Goal: Information Seeking & Learning: Compare options

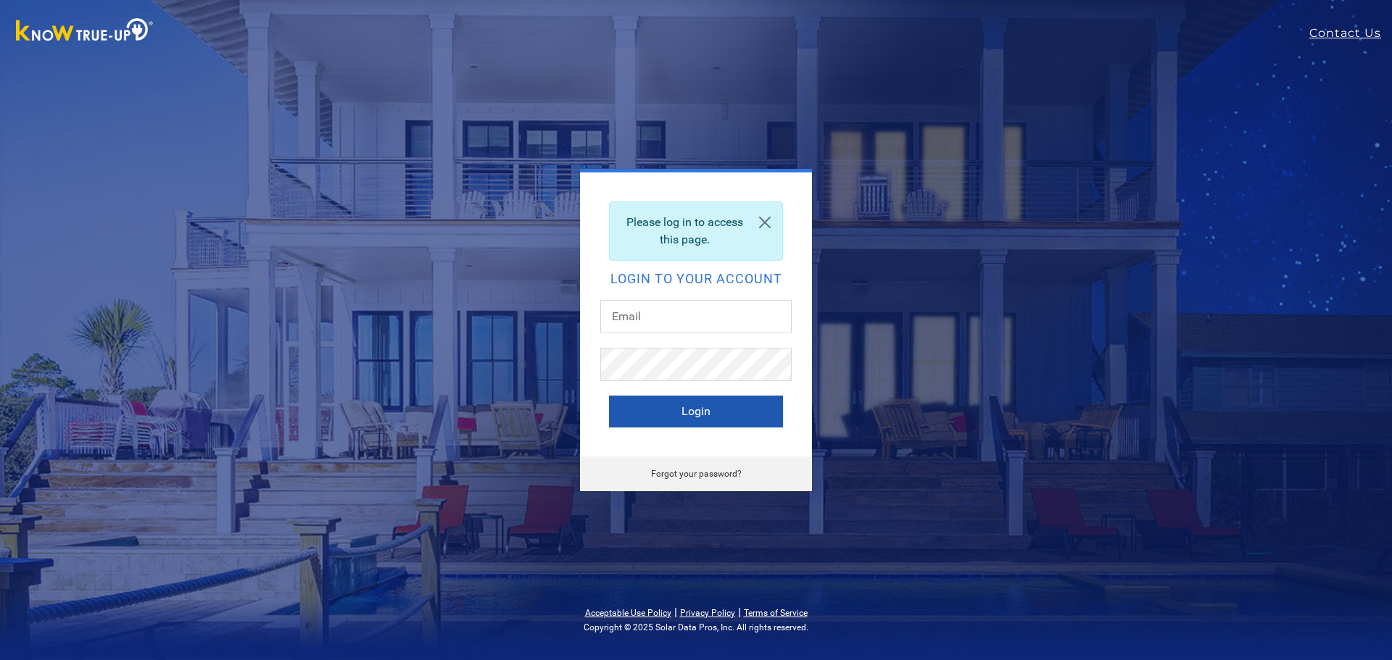
type input "[EMAIL_ADDRESS][DOMAIN_NAME]"
click at [686, 420] on button "Login" at bounding box center [696, 412] width 174 height 32
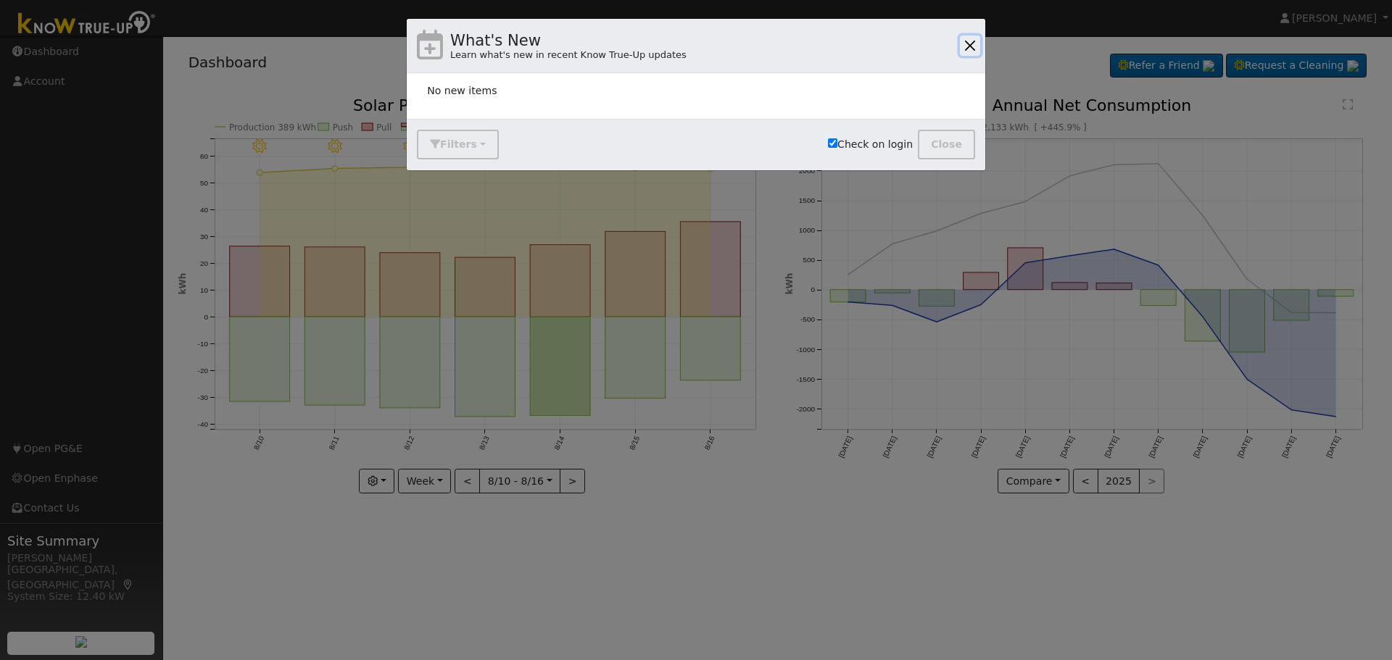
drag, startPoint x: 971, startPoint y: 41, endPoint x: 951, endPoint y: 114, distance: 75.1
click at [971, 41] on button "button" at bounding box center [970, 46] width 20 height 20
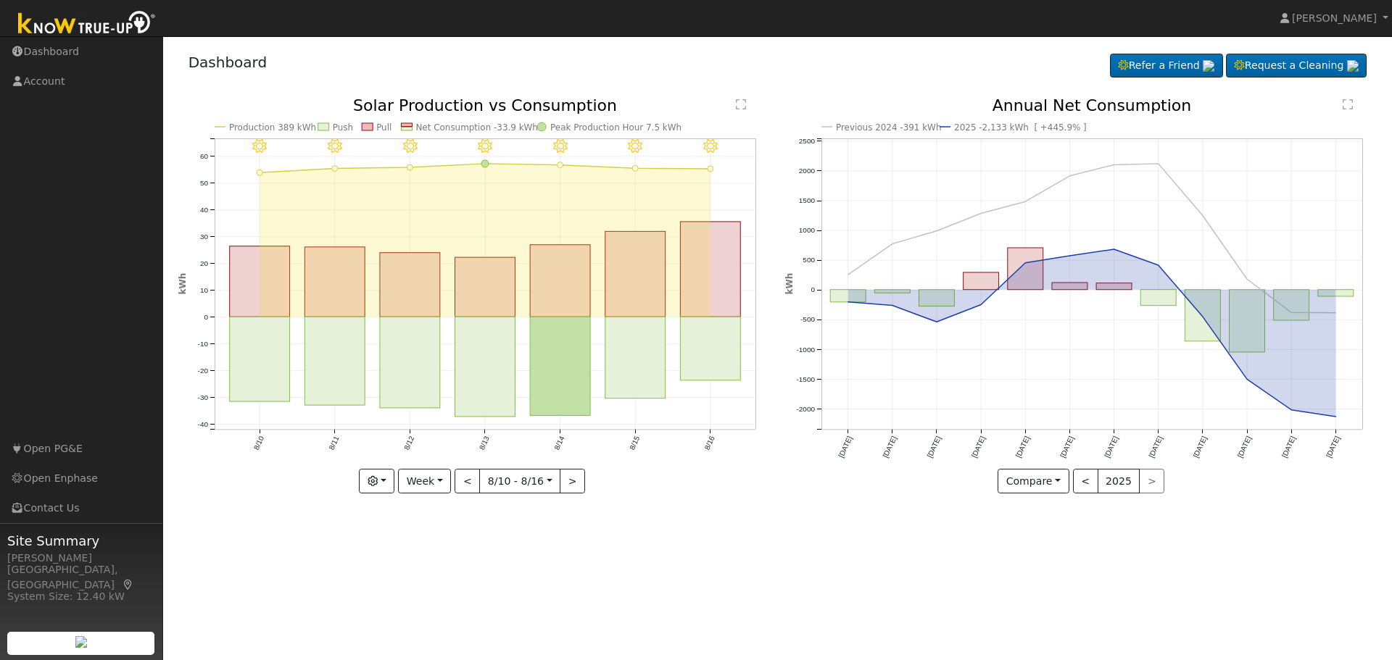
click at [1036, 551] on div "User Profile First name Last name Email Email Notifications No Emails No Emails…" at bounding box center [777, 348] width 1229 height 624
click at [1061, 481] on button "Compare" at bounding box center [1033, 481] width 72 height 25
click at [1020, 534] on link "Current Year" at bounding box center [1054, 532] width 113 height 20
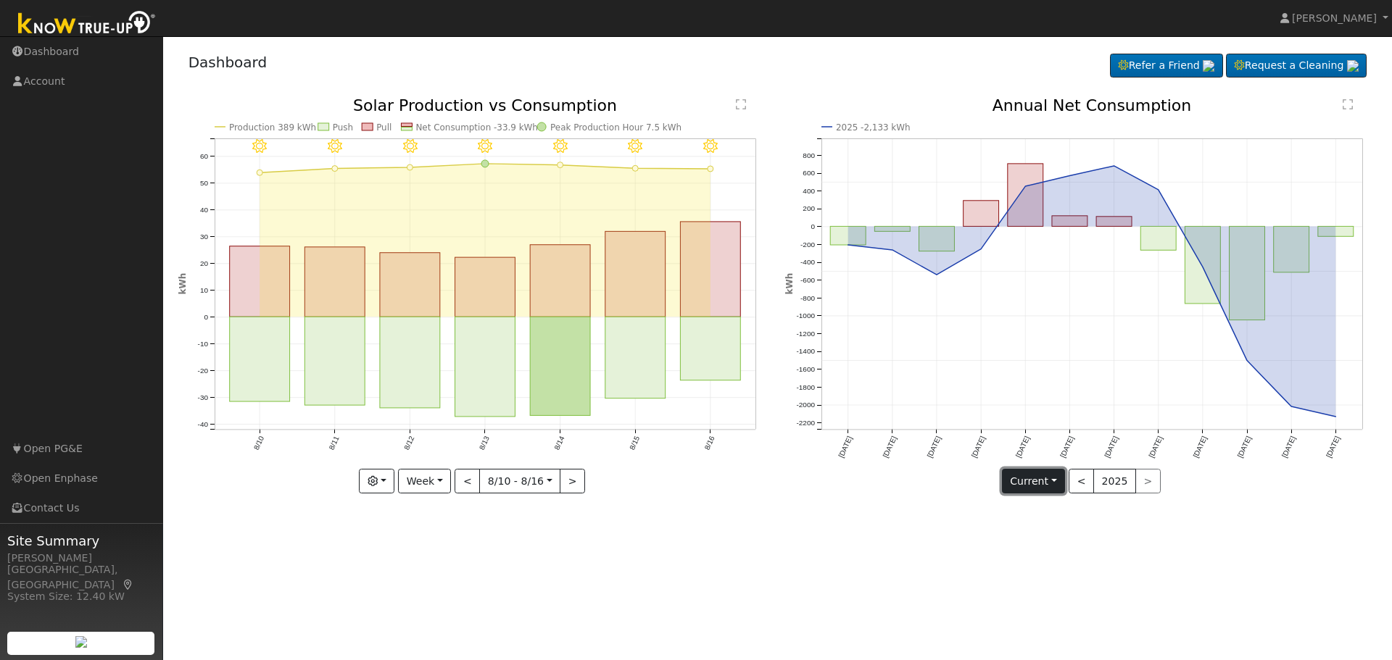
click at [1050, 484] on button "Current" at bounding box center [1034, 481] width 64 height 25
click at [1044, 509] on link "Compare Previous" at bounding box center [1059, 511] width 113 height 20
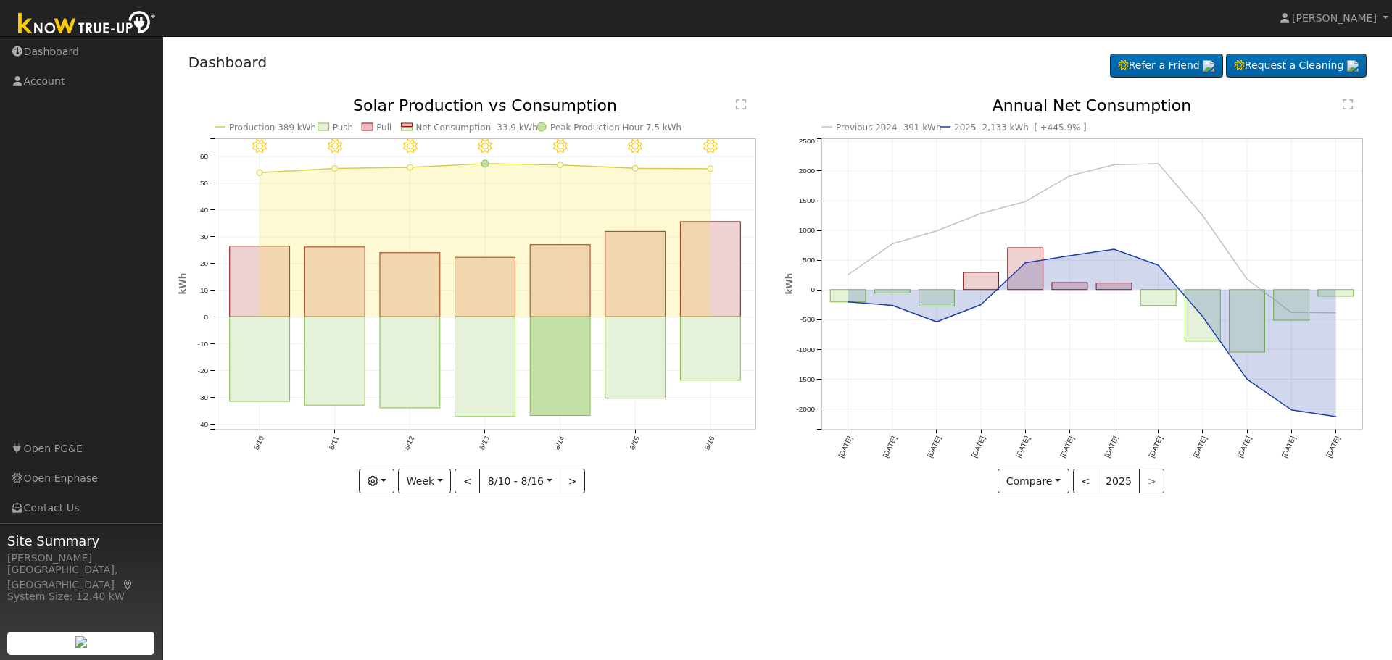
click at [742, 107] on text "" at bounding box center [741, 105] width 10 height 12
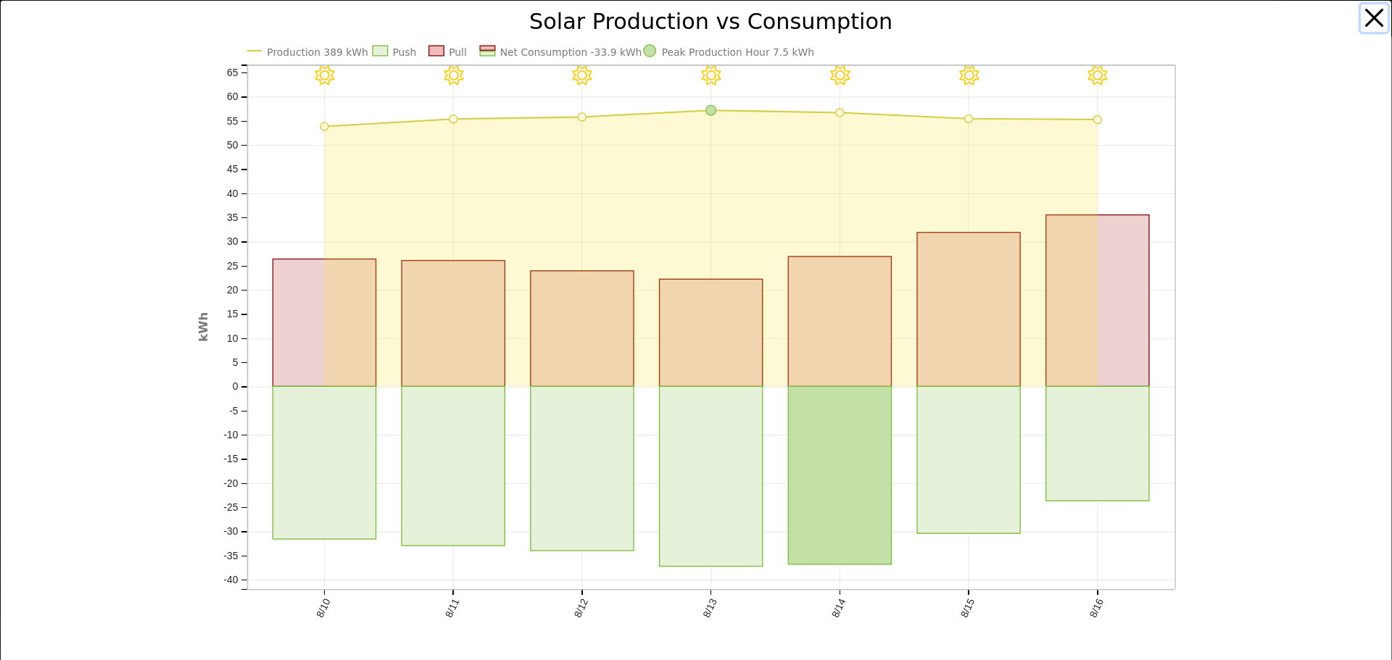
drag, startPoint x: 1355, startPoint y: 15, endPoint x: 1348, endPoint y: 18, distance: 7.8
click at [1361, 15] on button "button" at bounding box center [1375, 18] width 28 height 28
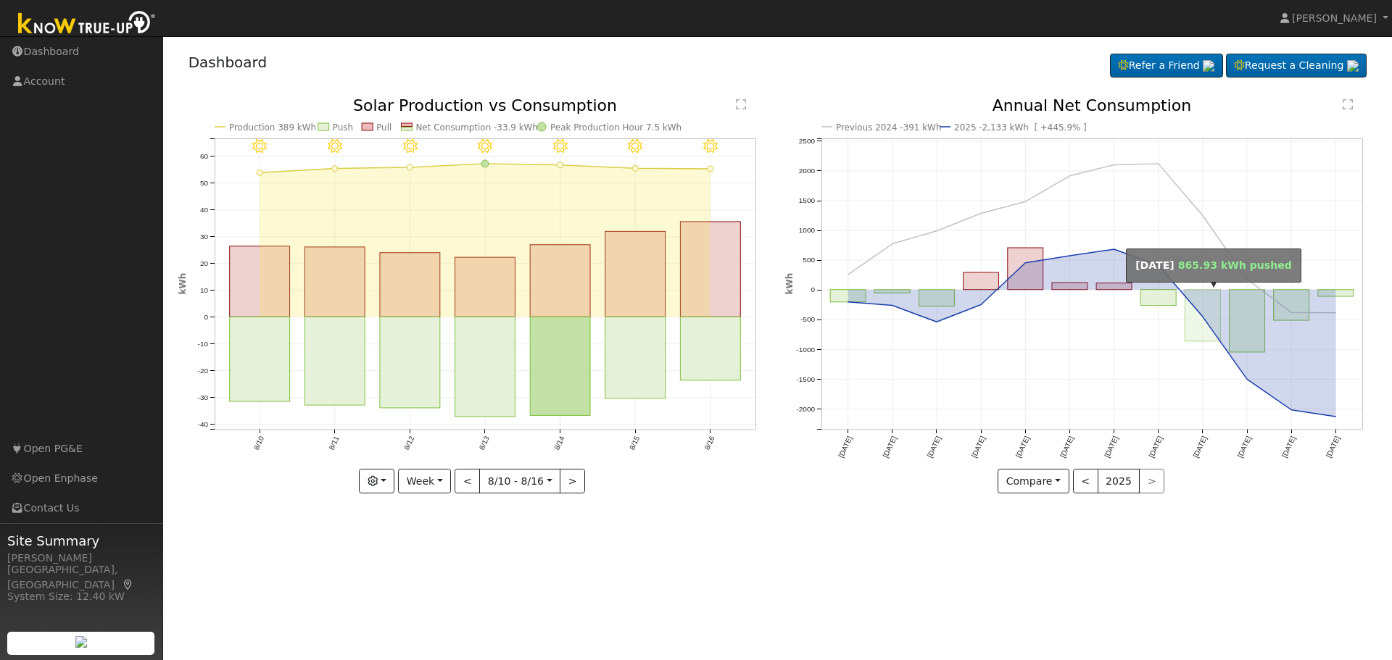
click at [1200, 302] on rect "onclick=""" at bounding box center [1203, 315] width 36 height 51
